Goal: Book appointment/travel/reservation

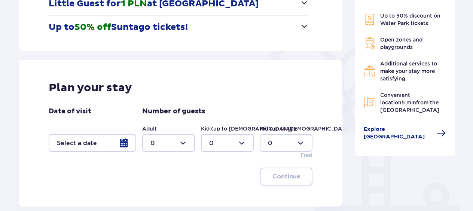
scroll to position [187, 0]
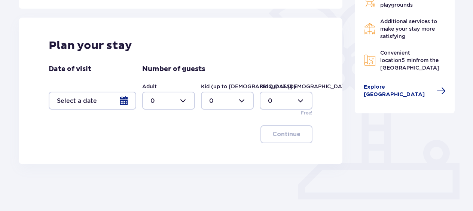
click at [120, 98] on div at bounding box center [93, 101] width 88 height 18
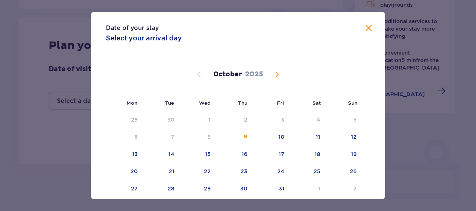
click at [277, 71] on span "Next month" at bounding box center [277, 74] width 9 height 9
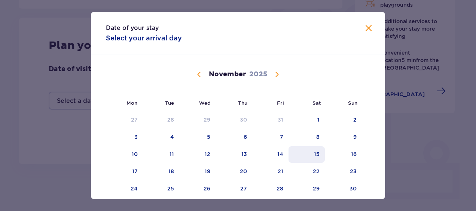
click at [312, 153] on div "15" at bounding box center [307, 154] width 36 height 16
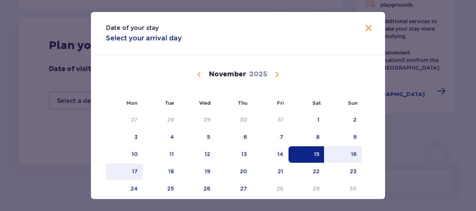
click at [133, 173] on div "17" at bounding box center [135, 171] width 6 height 7
type input "[DATE] - [DATE]"
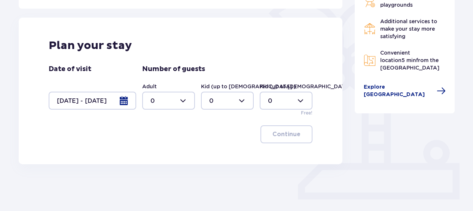
click at [187, 97] on div at bounding box center [168, 101] width 53 height 18
click at [159, 152] on div "2" at bounding box center [169, 155] width 36 height 8
click at [186, 100] on div at bounding box center [168, 101] width 53 height 18
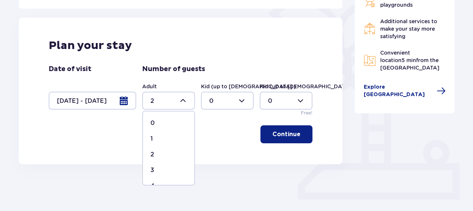
click at [165, 182] on span "4" at bounding box center [168, 186] width 51 height 16
type input "4"
click at [284, 137] on p "Continue" at bounding box center [287, 134] width 28 height 8
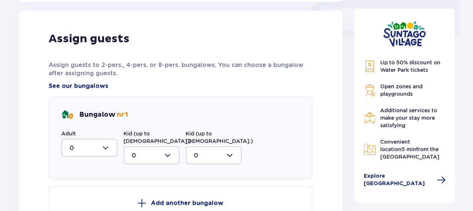
scroll to position [351, 0]
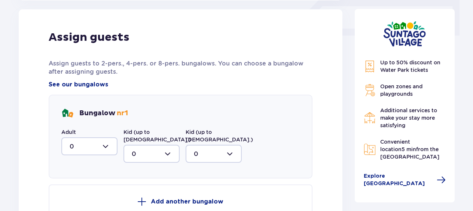
click at [108, 147] on div at bounding box center [89, 146] width 56 height 18
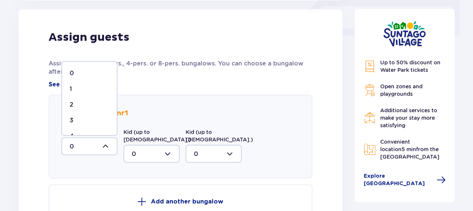
click at [94, 131] on span "4" at bounding box center [89, 136] width 55 height 16
type input "4"
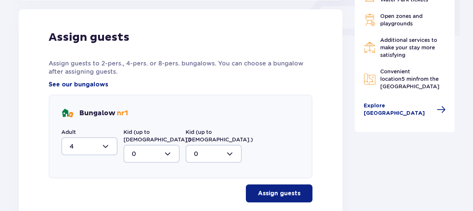
click at [276, 189] on p "Assign guests" at bounding box center [279, 193] width 43 height 8
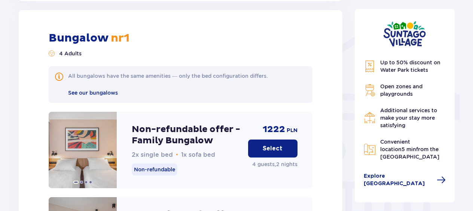
scroll to position [567, 0]
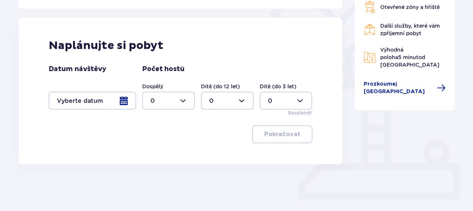
click at [119, 95] on div at bounding box center [93, 101] width 88 height 18
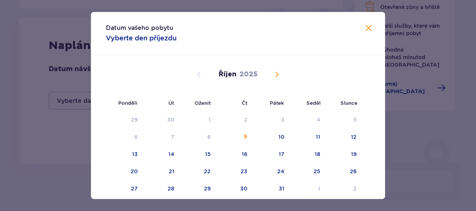
click at [276, 75] on span "Příští měsíc" at bounding box center [277, 74] width 9 height 9
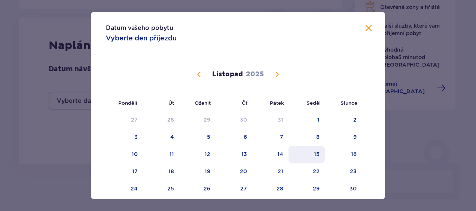
click at [314, 155] on div "15" at bounding box center [317, 154] width 6 height 7
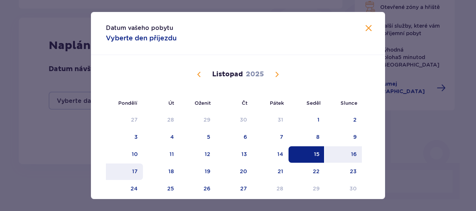
click at [133, 169] on div "17" at bounding box center [135, 171] width 6 height 7
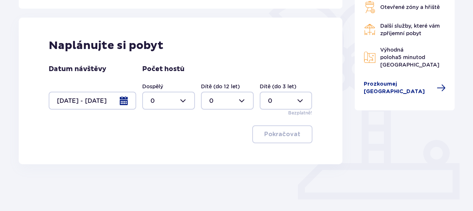
click at [125, 102] on div at bounding box center [93, 101] width 88 height 18
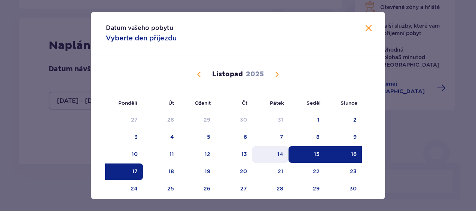
click at [272, 157] on div "14" at bounding box center [270, 154] width 36 height 16
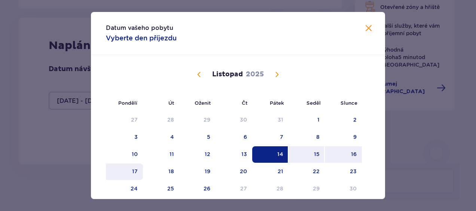
click at [127, 173] on div "17" at bounding box center [124, 172] width 37 height 16
type input "14.11.25 - 17.11.25"
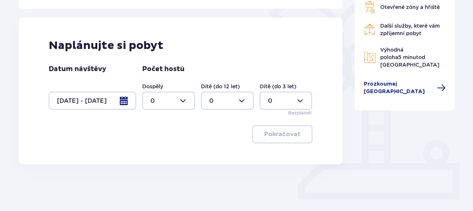
click at [185, 100] on div at bounding box center [168, 101] width 53 height 18
click at [160, 180] on span "4" at bounding box center [168, 186] width 51 height 16
type input "4"
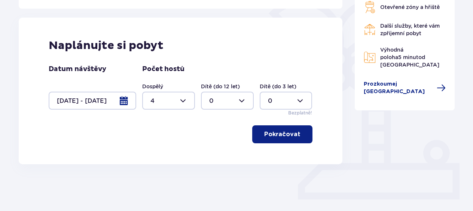
click at [270, 127] on button "Pokračovat" at bounding box center [282, 134] width 60 height 18
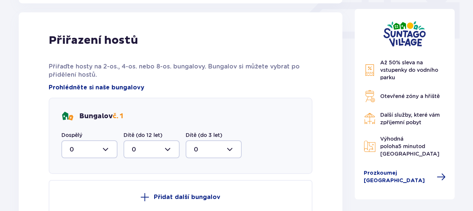
scroll to position [351, 0]
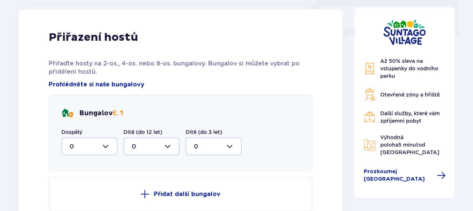
click at [111, 144] on div at bounding box center [89, 146] width 56 height 18
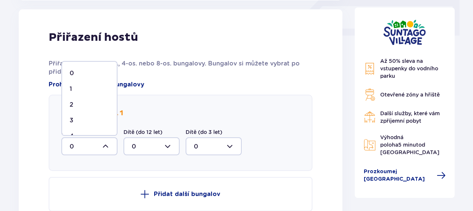
click at [103, 132] on div "4" at bounding box center [90, 136] width 40 height 8
type input "4"
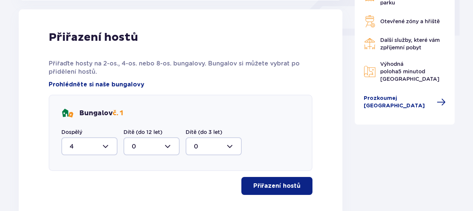
click at [272, 185] on p "Přiřazení hostů" at bounding box center [276, 186] width 47 height 8
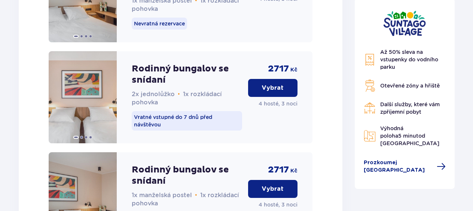
scroll to position [1054, 0]
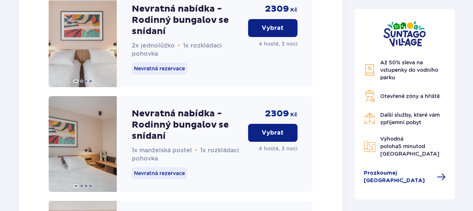
click at [274, 22] on button "Vybrat" at bounding box center [272, 28] width 49 height 18
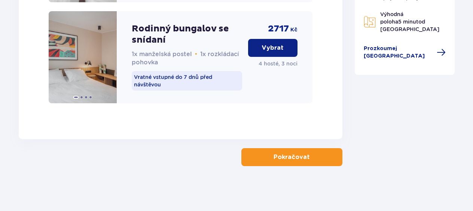
scroll to position [1348, 0]
click at [291, 156] on p "Pokračovat" at bounding box center [292, 157] width 36 height 8
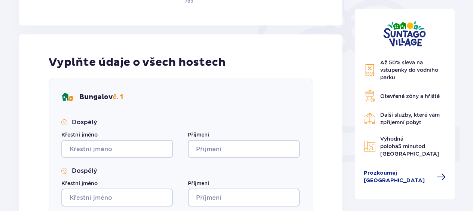
scroll to position [112, 0]
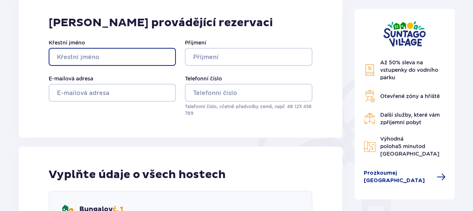
click at [83, 56] on input "Křestní jméno" at bounding box center [112, 57] width 127 height 18
type input "Pavel"
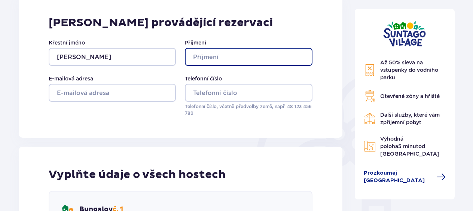
type input "Bartusek"
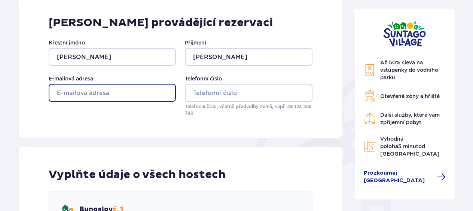
type input "paulosouza@seznam.cz"
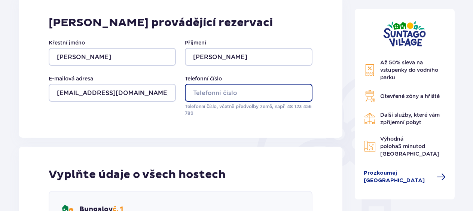
type input "606293368"
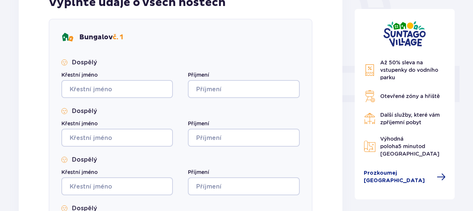
scroll to position [300, 0]
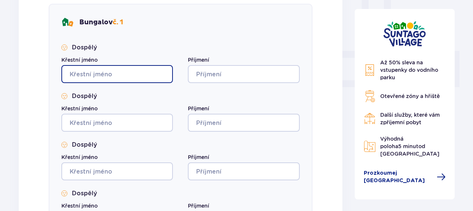
click at [90, 74] on input "Křestní jméno" at bounding box center [117, 74] width 112 height 18
type input "pavel"
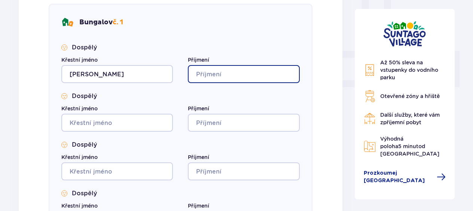
click at [230, 72] on input "Příjmení" at bounding box center [244, 74] width 112 height 18
type input "bartusek"
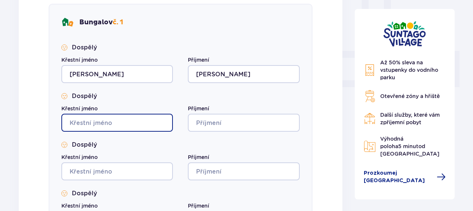
click at [95, 119] on input "Křestní jméno" at bounding box center [117, 123] width 112 height 18
type input "lucie"
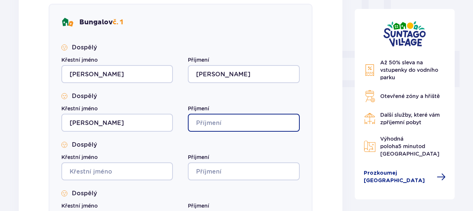
click at [211, 120] on input "Příjmení" at bounding box center [244, 123] width 112 height 18
type input "baertuskova"
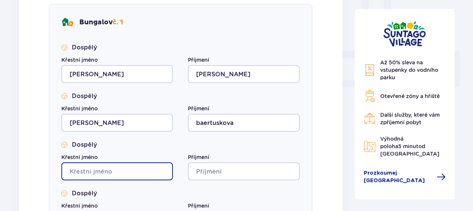
click at [95, 174] on input "Křestní jméno" at bounding box center [117, 171] width 112 height 18
type input "Ella"
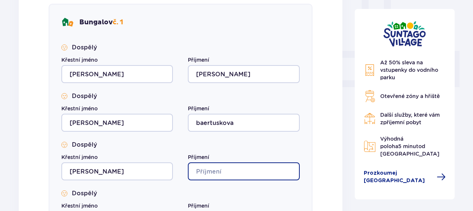
click at [214, 174] on input "Příjmení" at bounding box center [244, 171] width 112 height 18
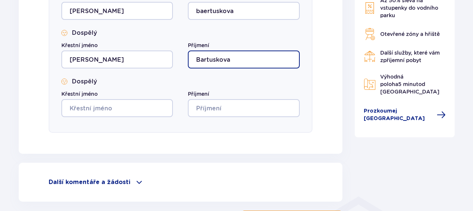
scroll to position [412, 0]
type input "Bartuskova"
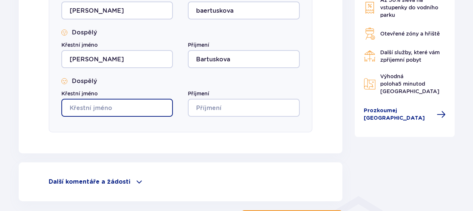
click at [95, 103] on input "Křestní jméno" at bounding box center [117, 108] width 112 height 18
type input "Alex"
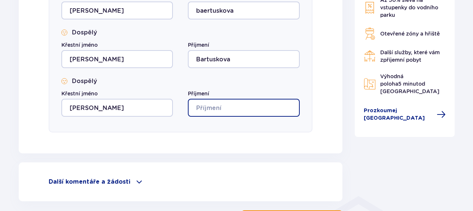
click at [205, 107] on input "Příjmení" at bounding box center [244, 108] width 112 height 18
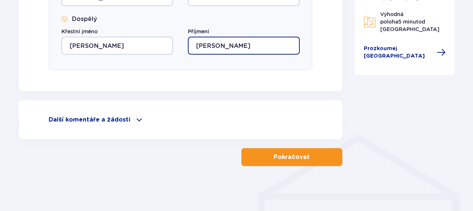
type input "Bartusek"
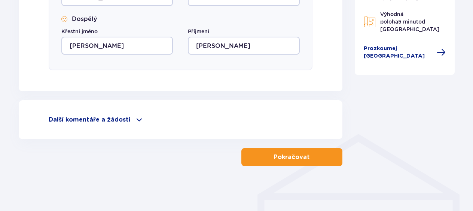
click at [298, 157] on p "Pokračovat" at bounding box center [292, 157] width 36 height 8
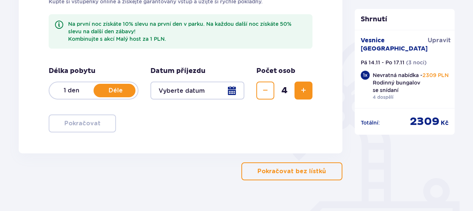
scroll to position [150, 0]
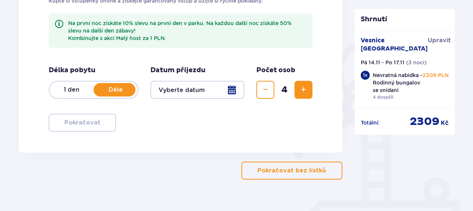
click at [112, 91] on p "Déle" at bounding box center [116, 90] width 44 height 8
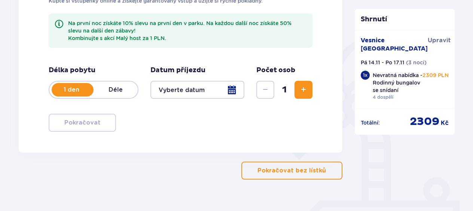
click at [112, 91] on p "Déle" at bounding box center [116, 90] width 44 height 8
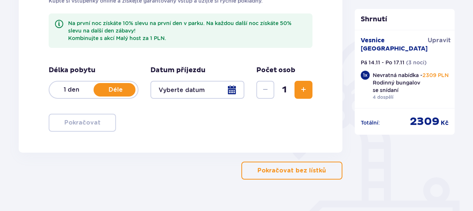
click at [236, 91] on div at bounding box center [198, 90] width 94 height 18
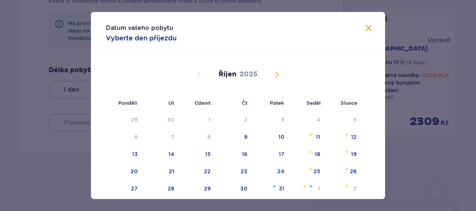
click at [275, 72] on span "Příští měsíc" at bounding box center [277, 74] width 9 height 9
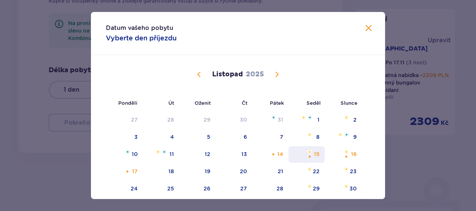
click at [311, 157] on div "15" at bounding box center [307, 154] width 36 height 16
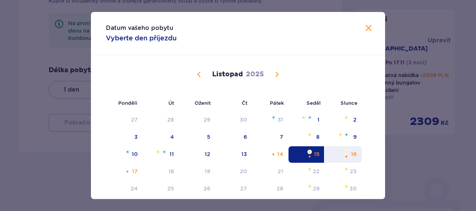
click at [346, 156] on div "Oranžová tečka" at bounding box center [346, 156] width 5 height 5
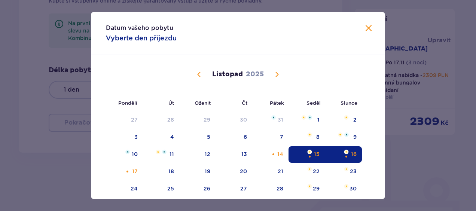
type input "15.11.25 - 16.11.25"
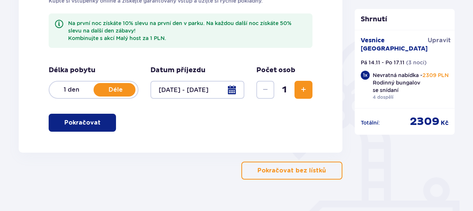
click at [303, 94] on span "Zvýšit" at bounding box center [303, 89] width 9 height 9
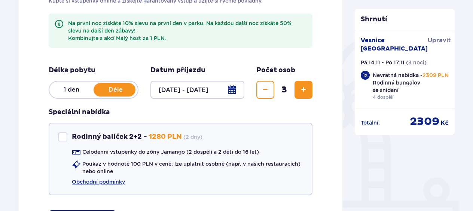
click at [303, 94] on span "Zvýšit" at bounding box center [303, 89] width 9 height 9
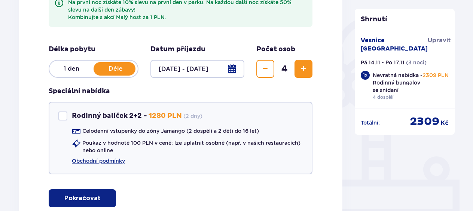
scroll to position [222, 0]
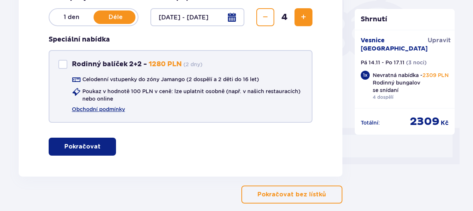
click at [66, 61] on div "Rodinný balíček 2+2" at bounding box center [62, 64] width 9 height 9
checkbox input "true"
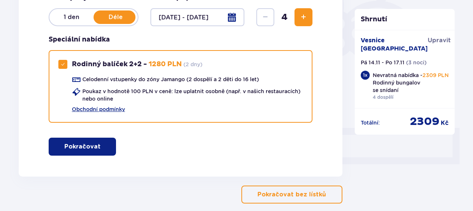
click at [101, 146] on span "button" at bounding box center [102, 146] width 9 height 9
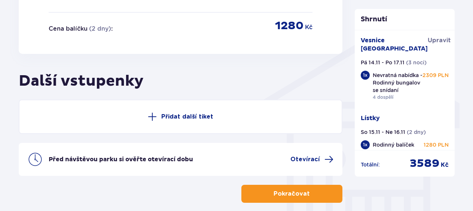
scroll to position [602, 0]
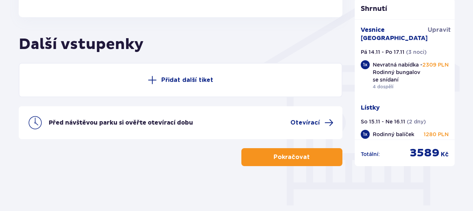
click at [299, 157] on font "Pokračovat" at bounding box center [292, 157] width 36 height 8
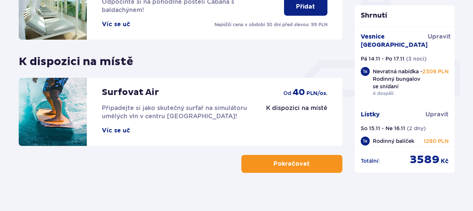
scroll to position [297, 0]
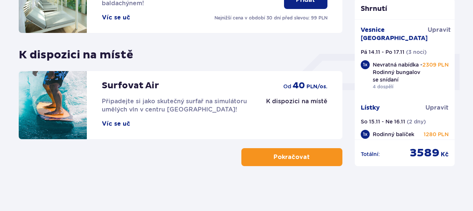
click at [283, 159] on p "Pokračovat" at bounding box center [292, 157] width 36 height 8
